Goal: Obtain resource: Obtain resource

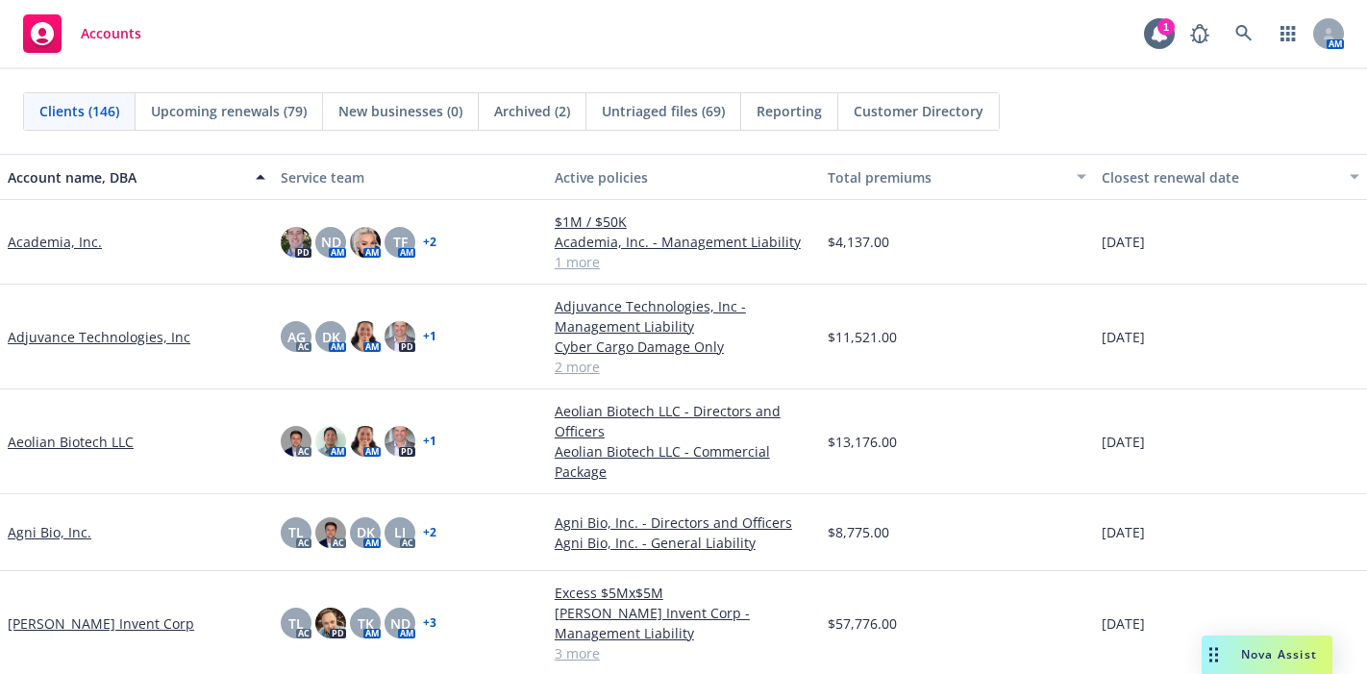
click at [1235, 34] on icon at bounding box center [1243, 33] width 17 height 17
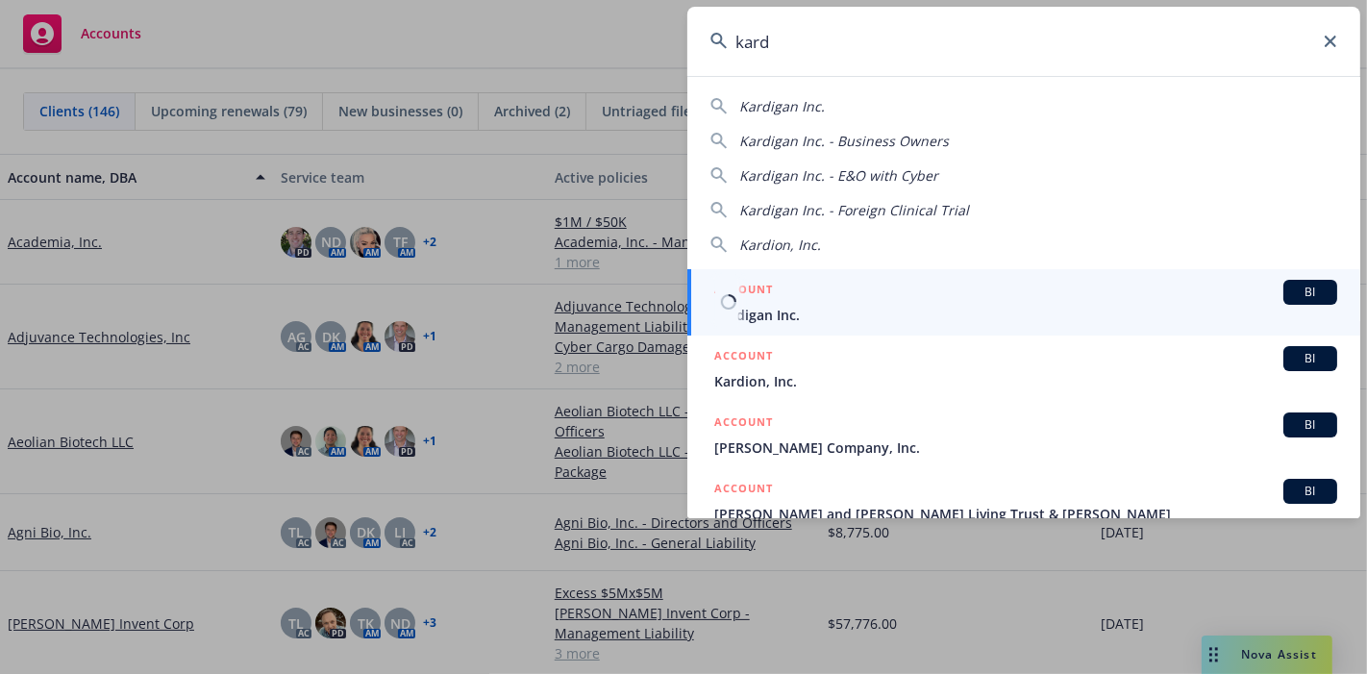
type input "kard"
click at [834, 310] on span "Kardigan Inc." at bounding box center [1025, 315] width 623 height 20
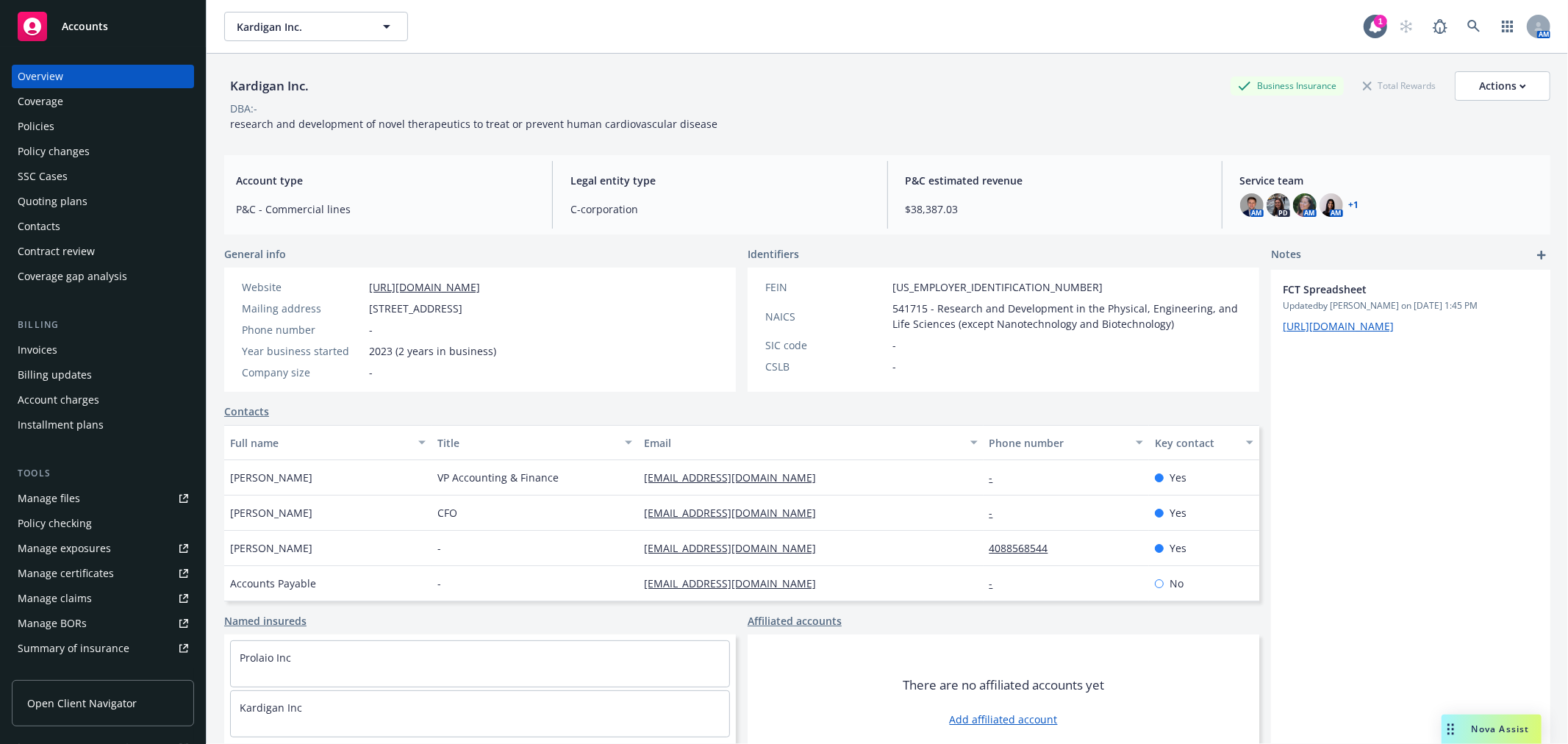
click at [125, 115] on div "Policies" at bounding box center [102, 126] width 171 height 24
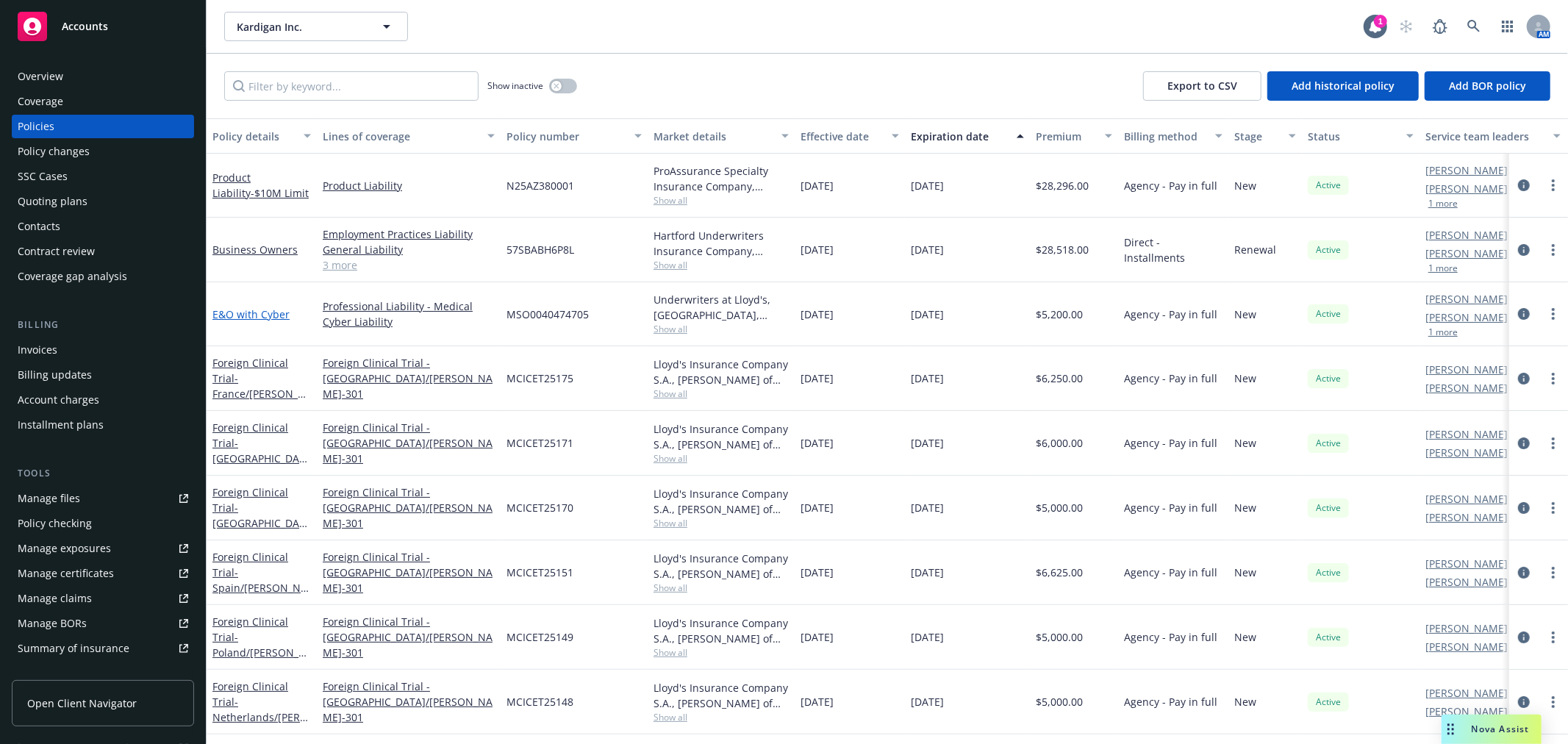
click at [280, 309] on link "E&O with Cyber" at bounding box center [251, 314] width 77 height 14
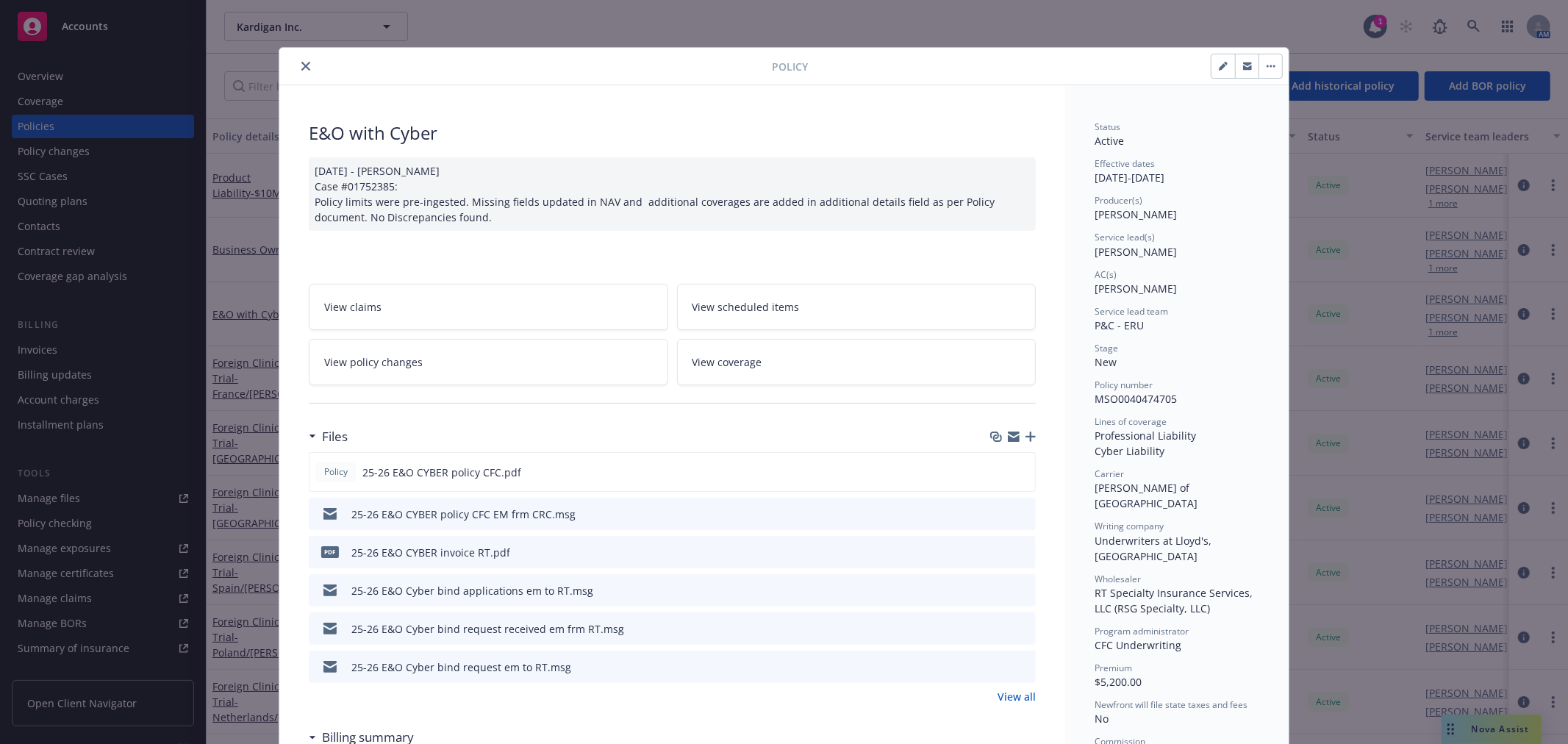
click at [300, 70] on button "close" at bounding box center [305, 66] width 18 height 18
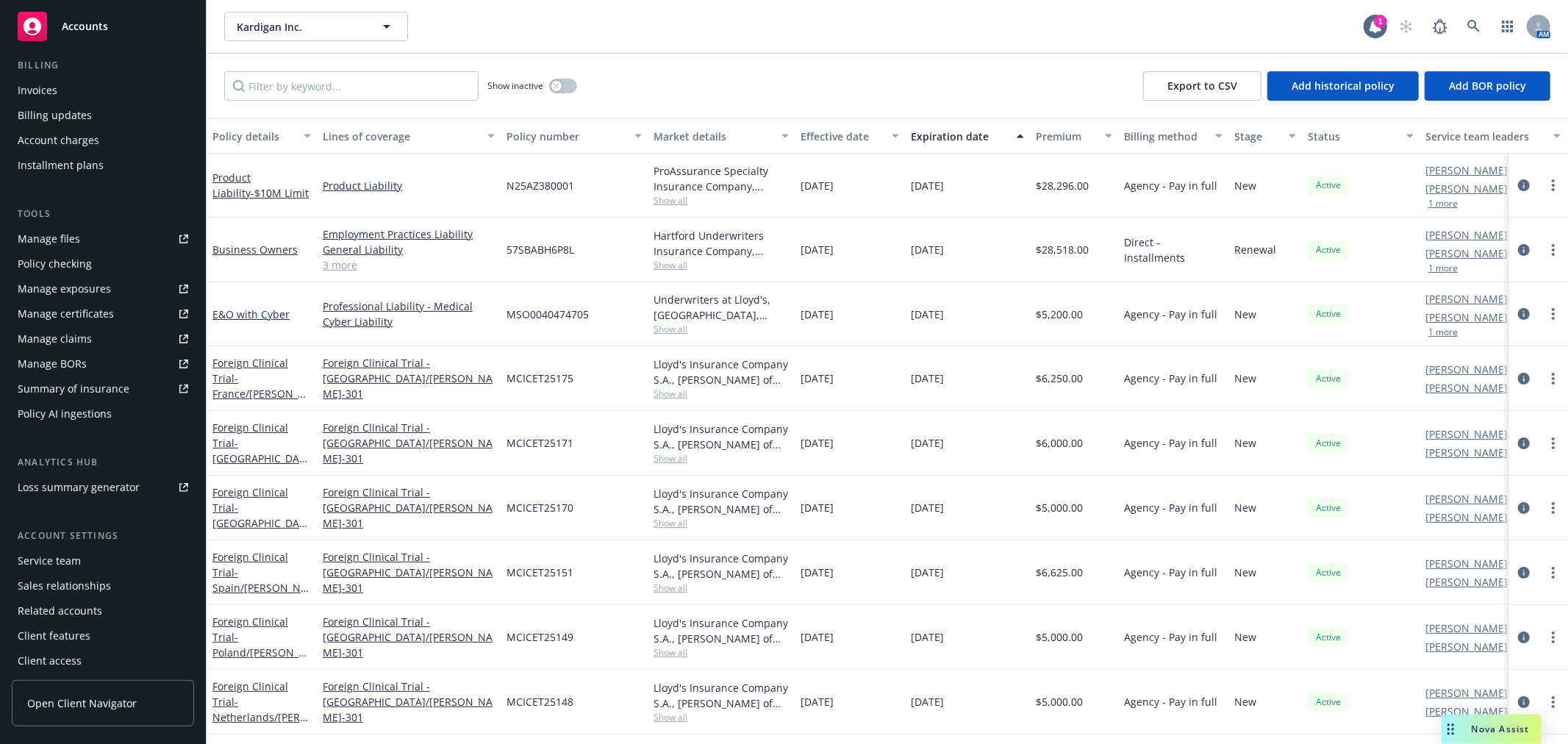
scroll to position [263, 0]
click at [134, 388] on link "Summary of insurance" at bounding box center [102, 385] width 182 height 24
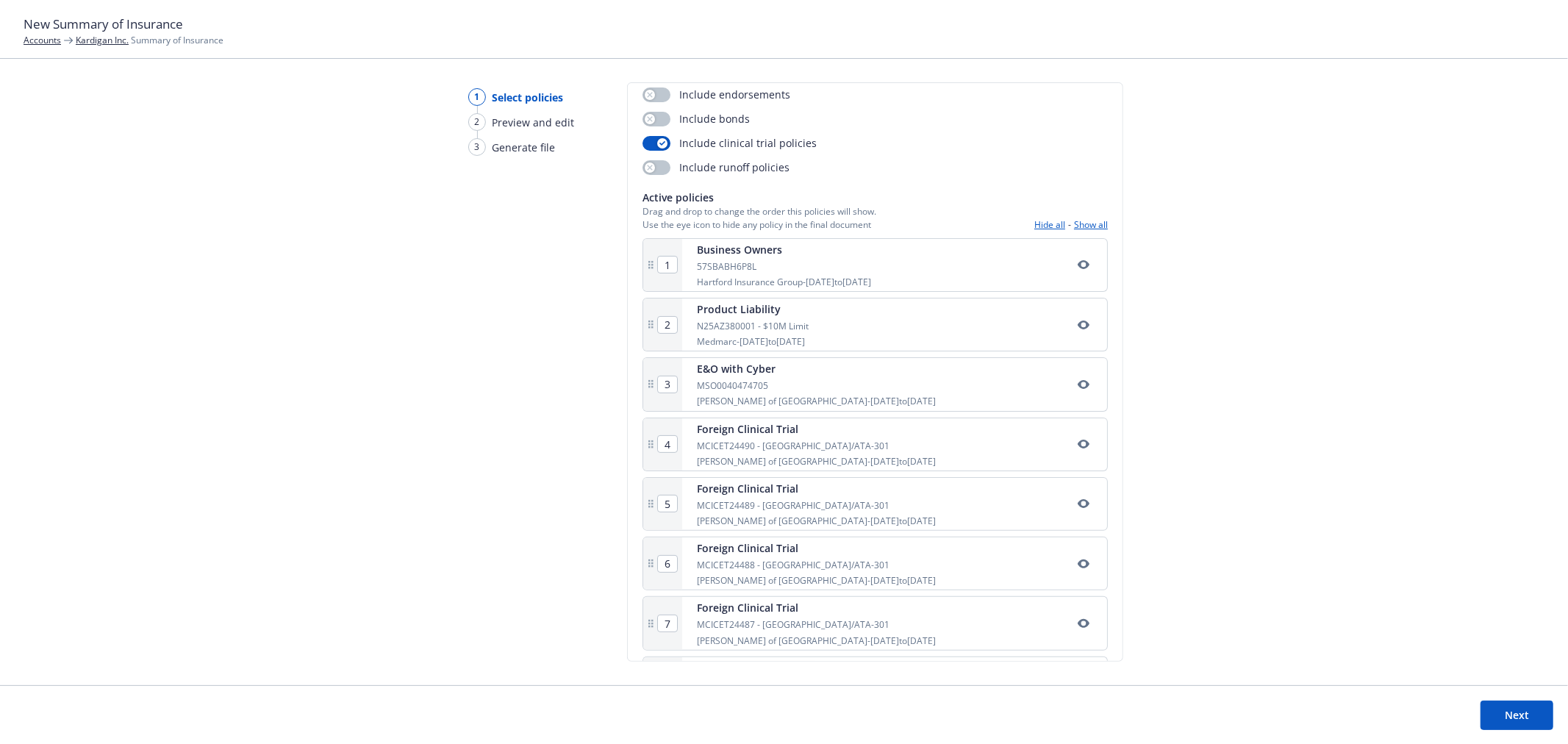
scroll to position [163, 0]
click at [659, 137] on icon "button" at bounding box center [662, 139] width 6 height 5
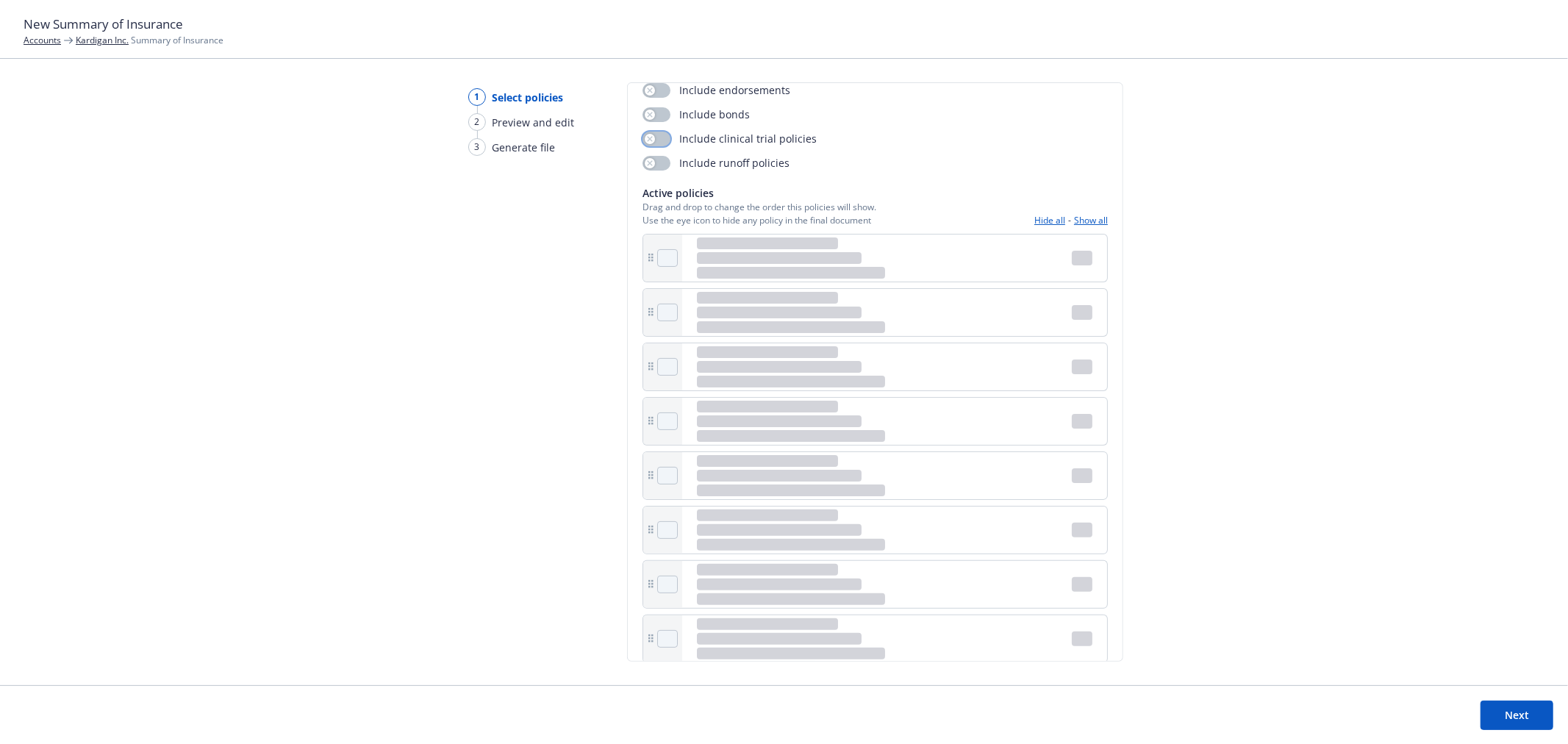
click at [657, 137] on button "button" at bounding box center [656, 138] width 28 height 15
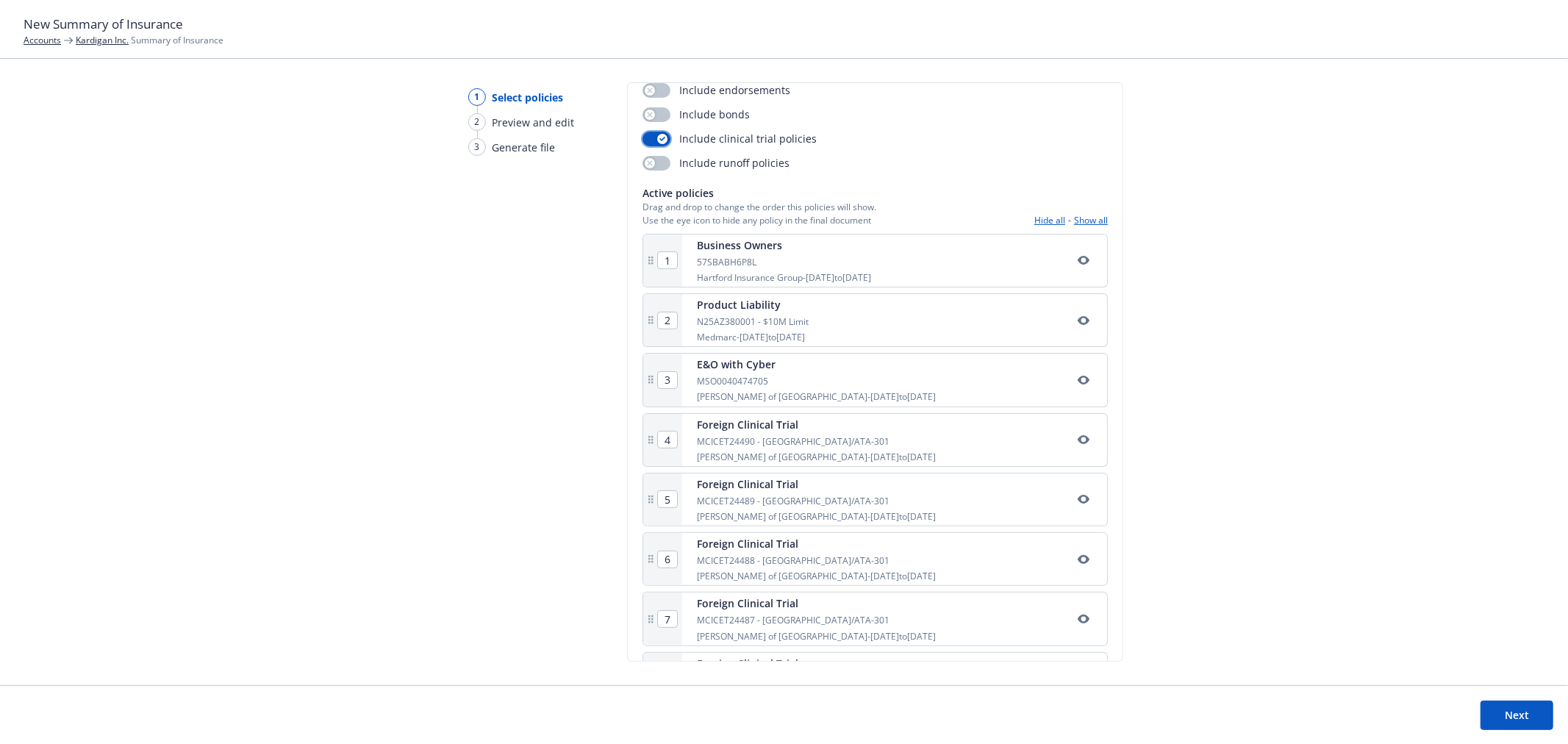
click at [657, 137] on div "button" at bounding box center [662, 138] width 10 height 10
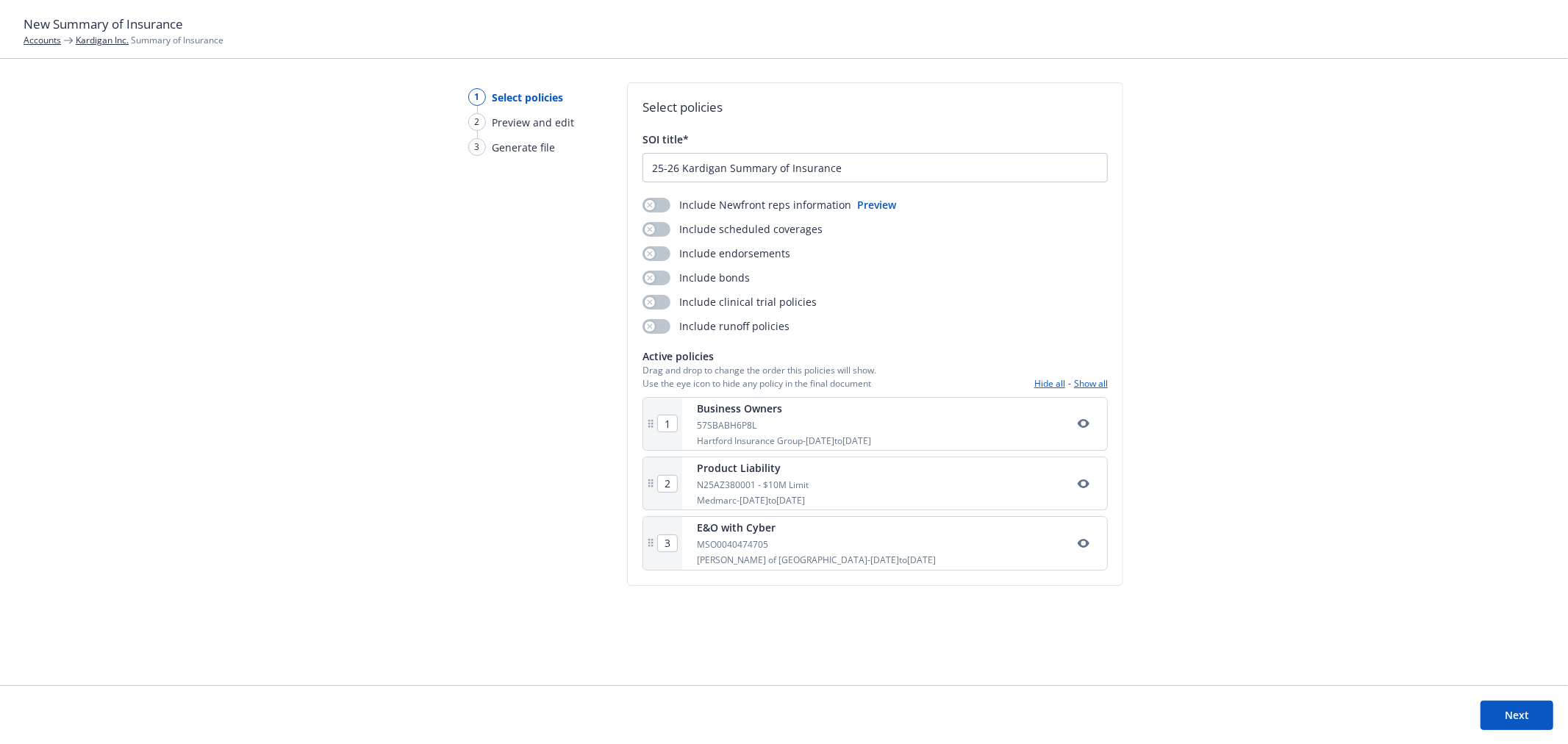
click at [1530, 713] on button "Next" at bounding box center [1517, 715] width 73 height 29
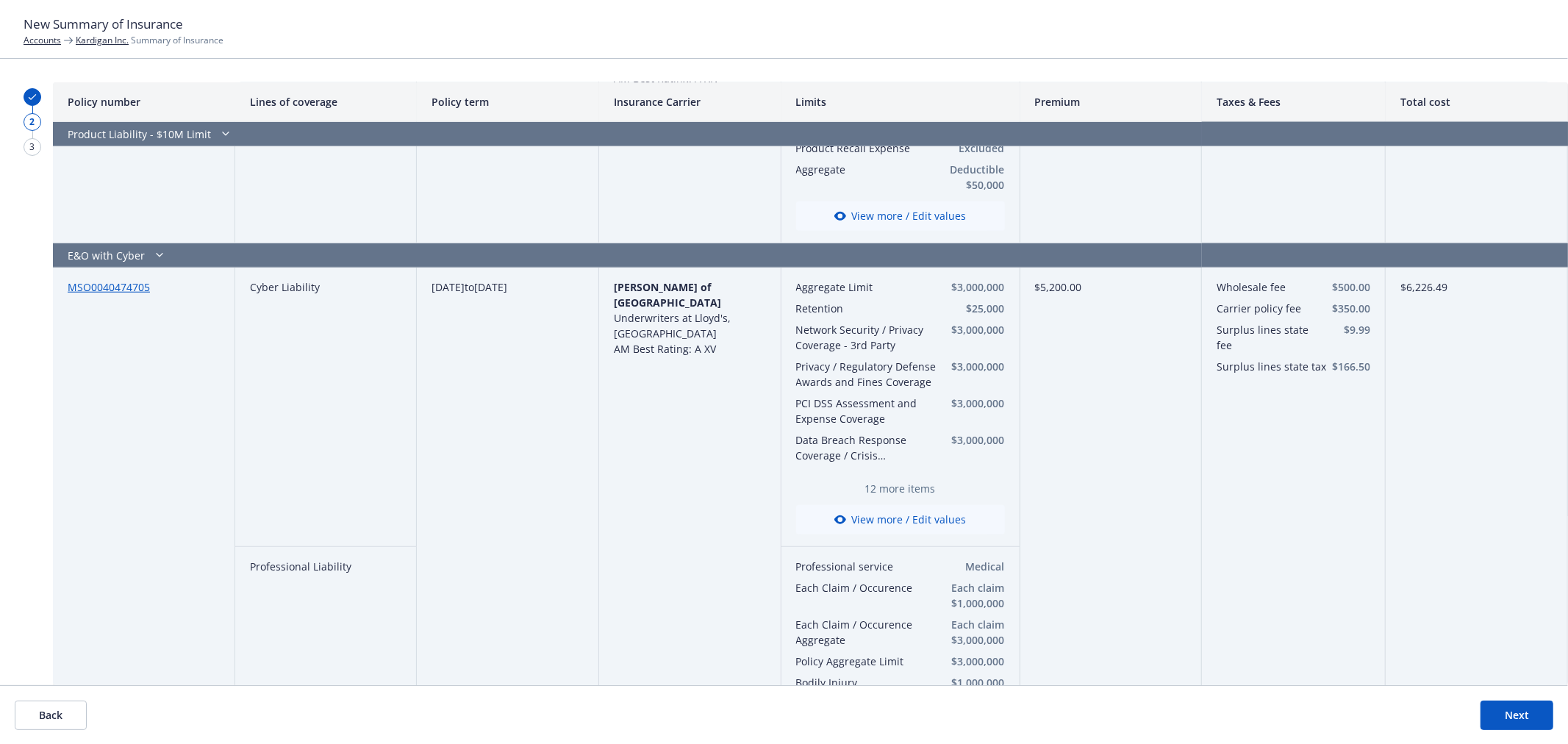
scroll to position [1185, 0]
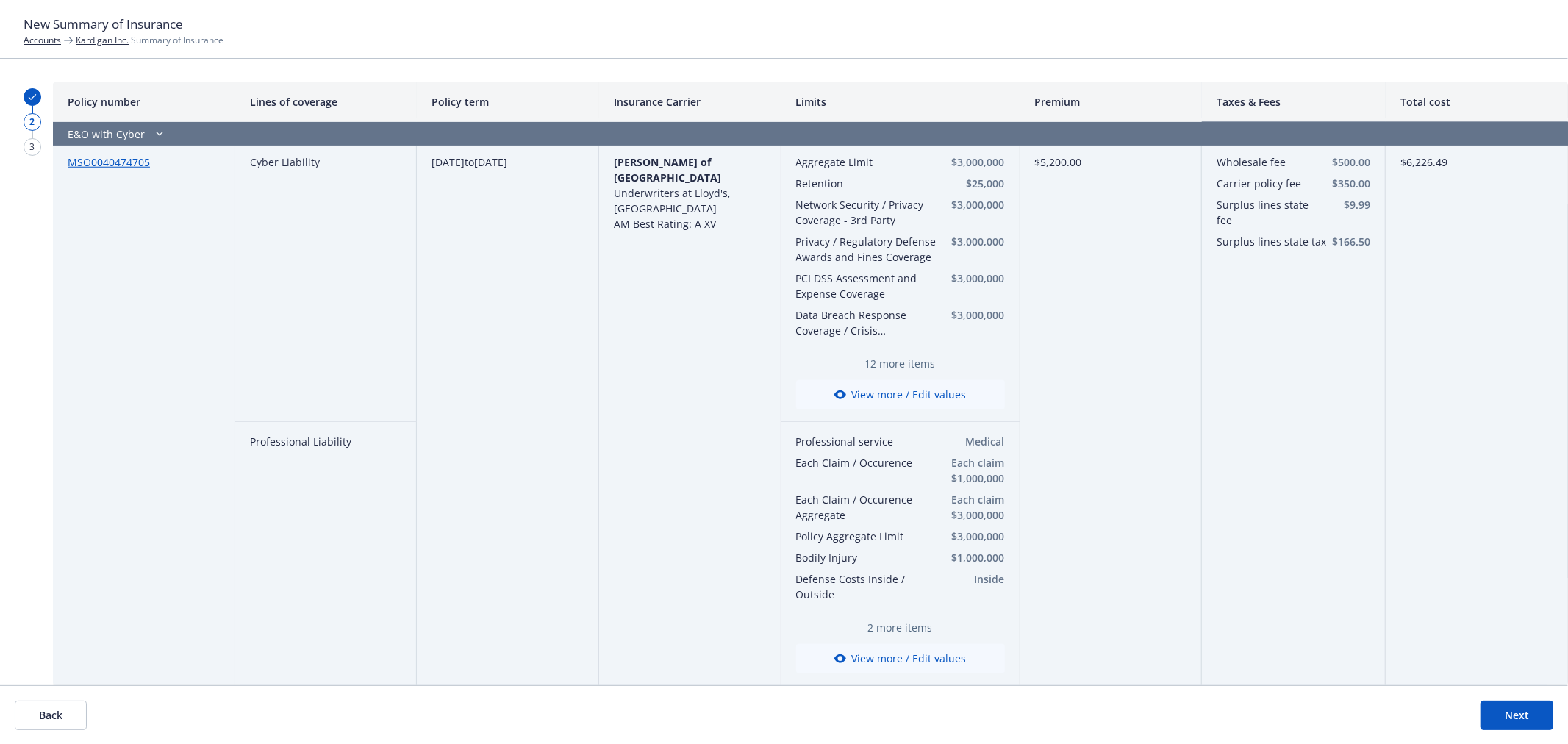
click at [1518, 706] on button "Next" at bounding box center [1517, 715] width 73 height 29
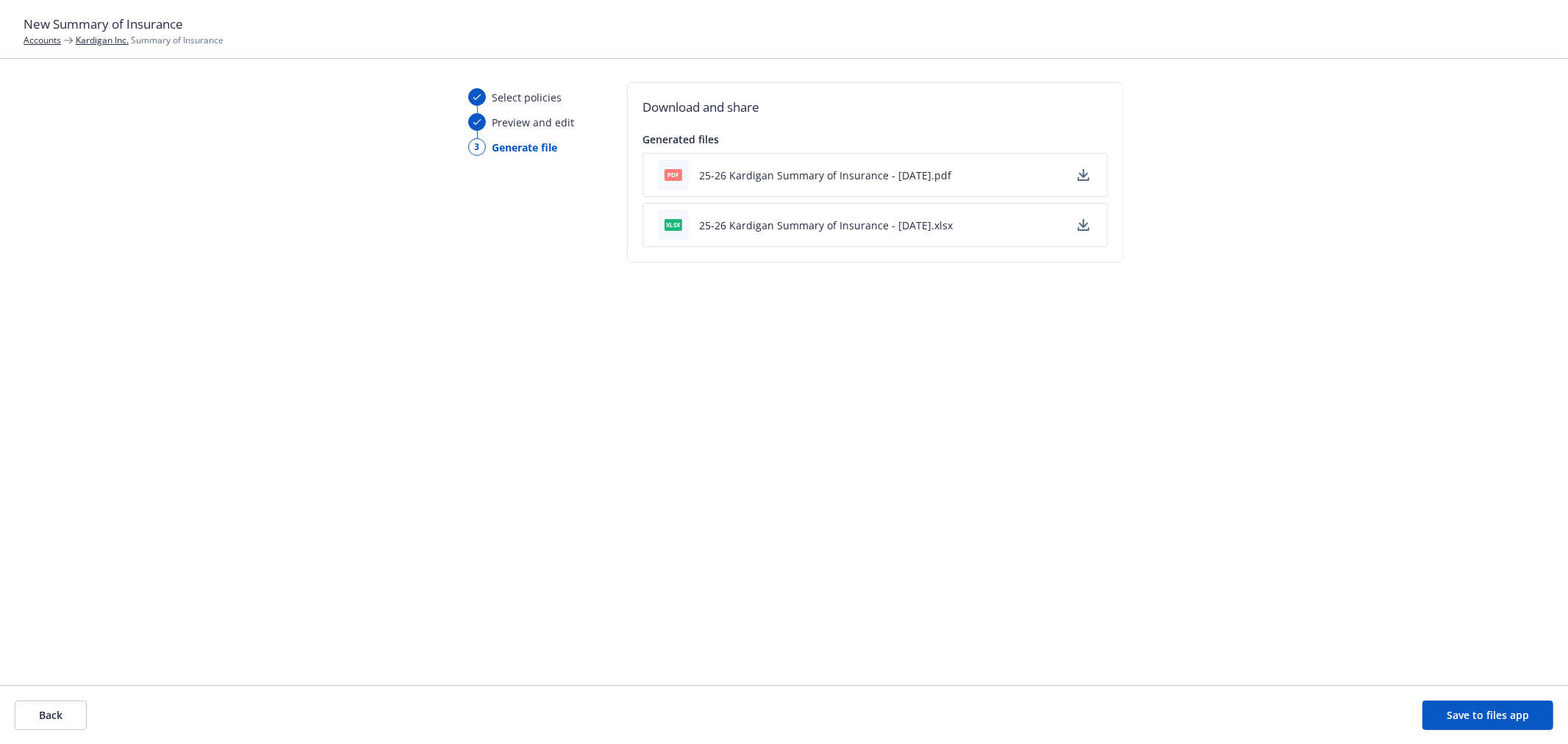
click at [1090, 177] on button "button" at bounding box center [1083, 174] width 18 height 18
drag, startPoint x: 1535, startPoint y: 737, endPoint x: 1516, endPoint y: 709, distance: 33.8
click at [1531, 728] on footer "Back Save to files app" at bounding box center [784, 714] width 1568 height 59
drag, startPoint x: 1516, startPoint y: 709, endPoint x: 1407, endPoint y: 722, distance: 109.8
click at [1516, 709] on button "Save to files app" at bounding box center [1488, 715] width 131 height 29
